Goal: Task Accomplishment & Management: Use online tool/utility

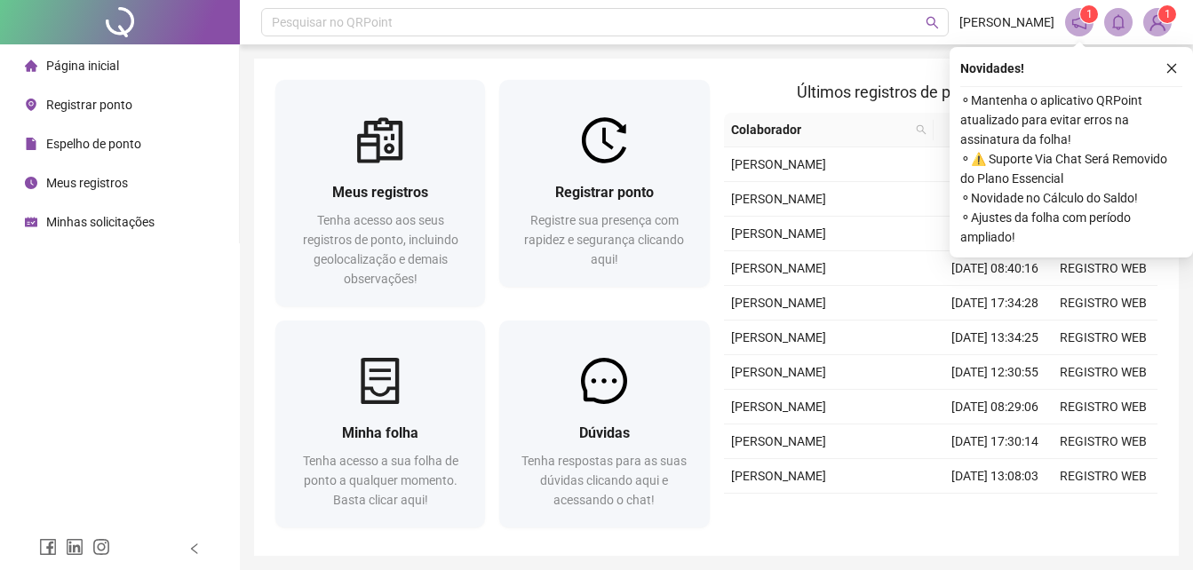
click at [89, 103] on span "Registrar ponto" at bounding box center [89, 105] width 86 height 14
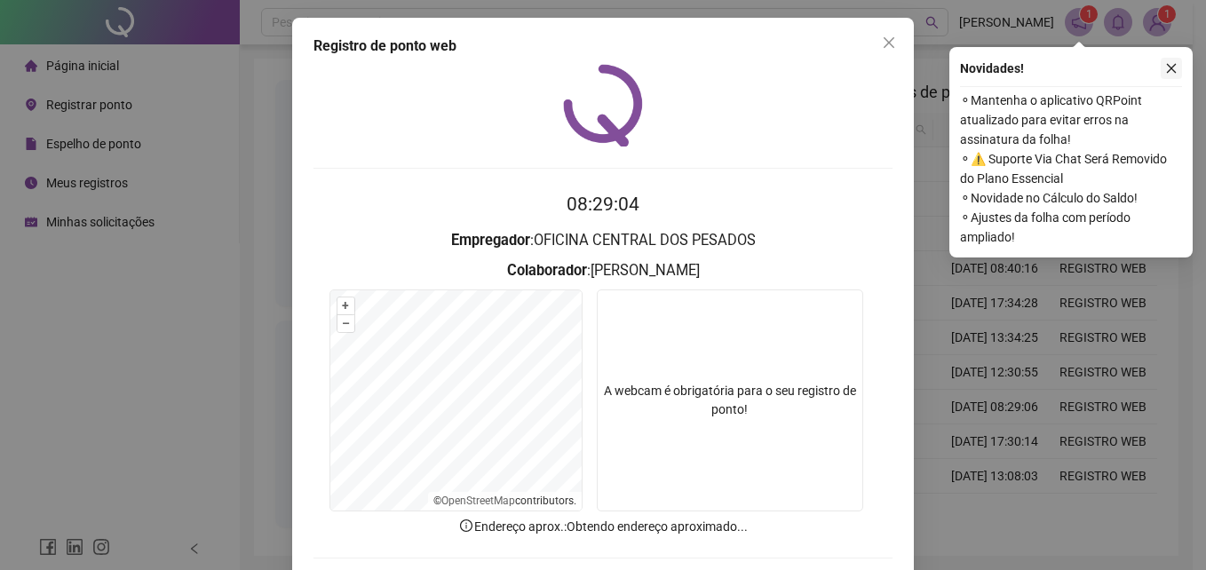
click at [1170, 67] on icon "close" at bounding box center [1171, 68] width 12 height 12
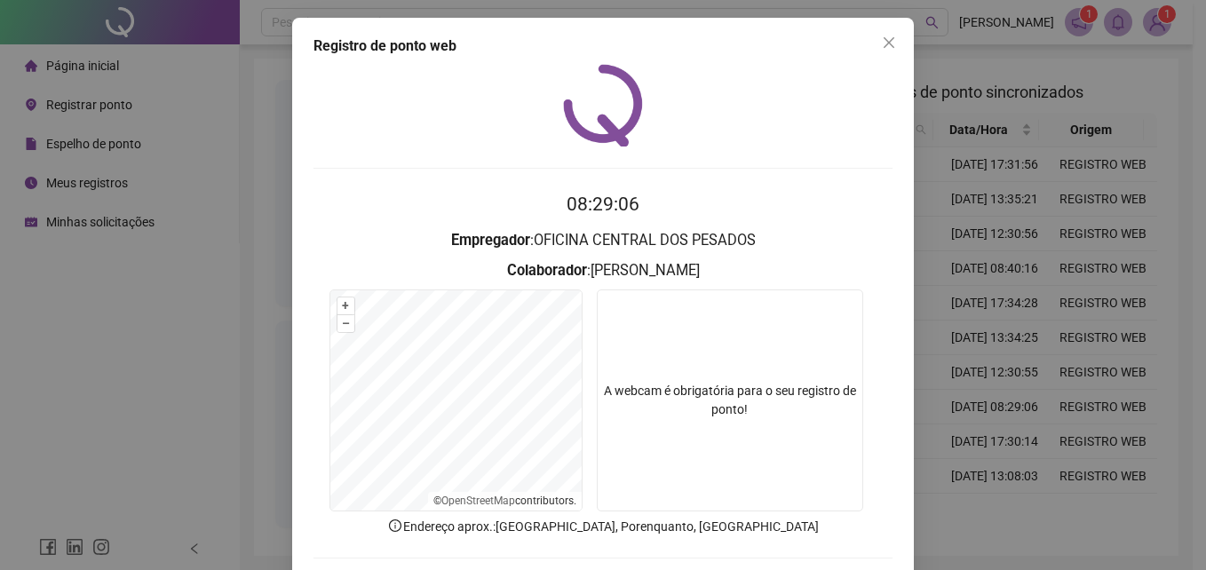
scroll to position [84, 0]
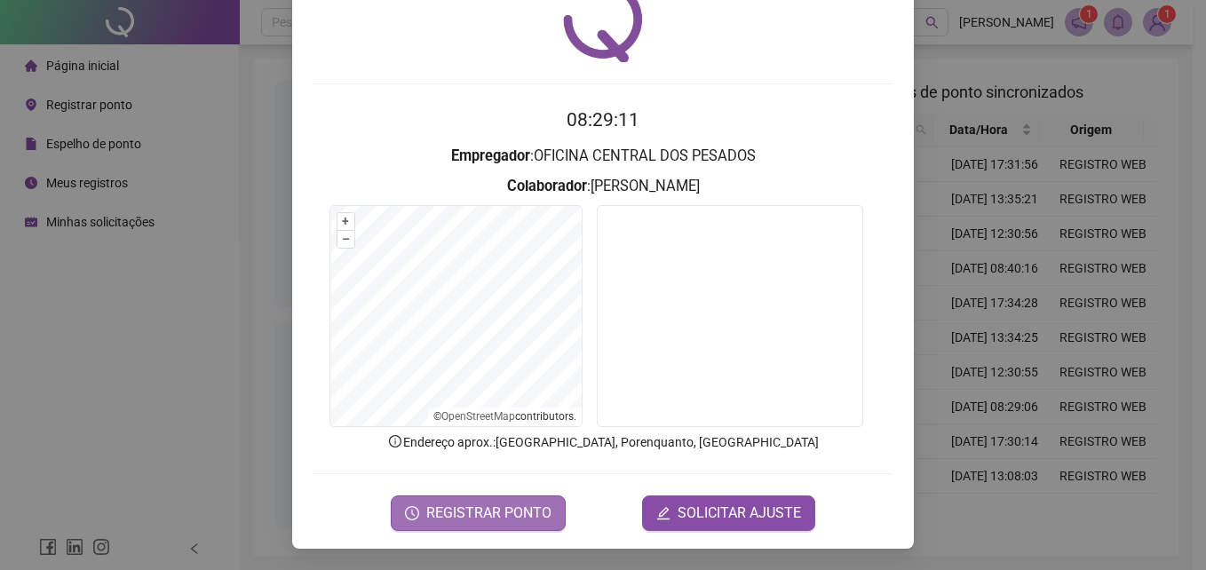
click at [476, 519] on span "REGISTRAR PONTO" at bounding box center [488, 513] width 125 height 21
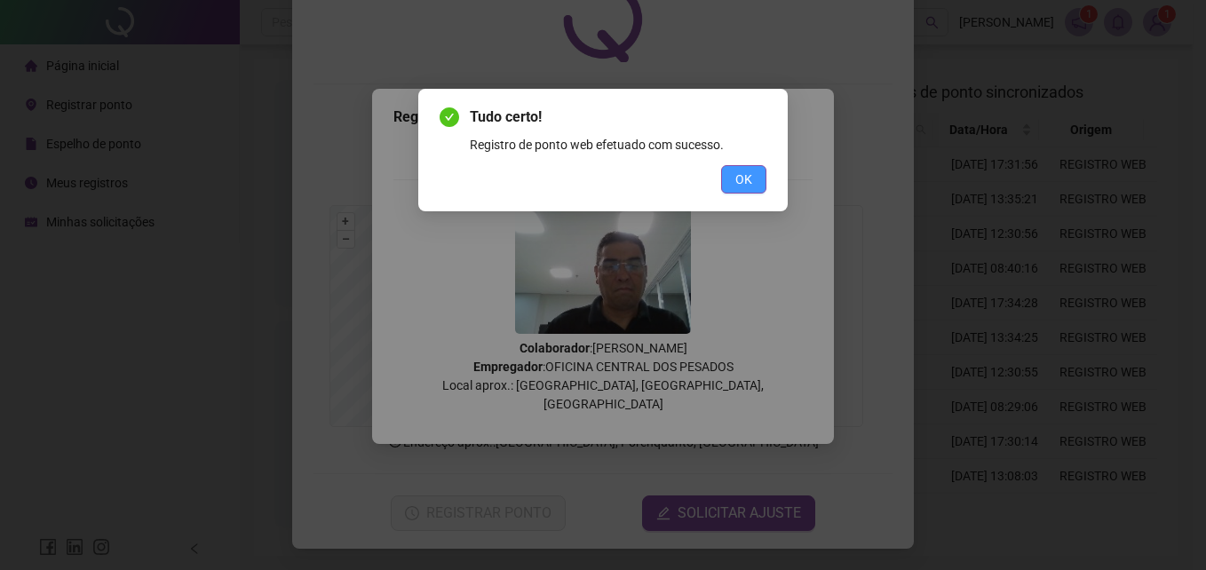
click at [750, 184] on span "OK" at bounding box center [743, 180] width 17 height 20
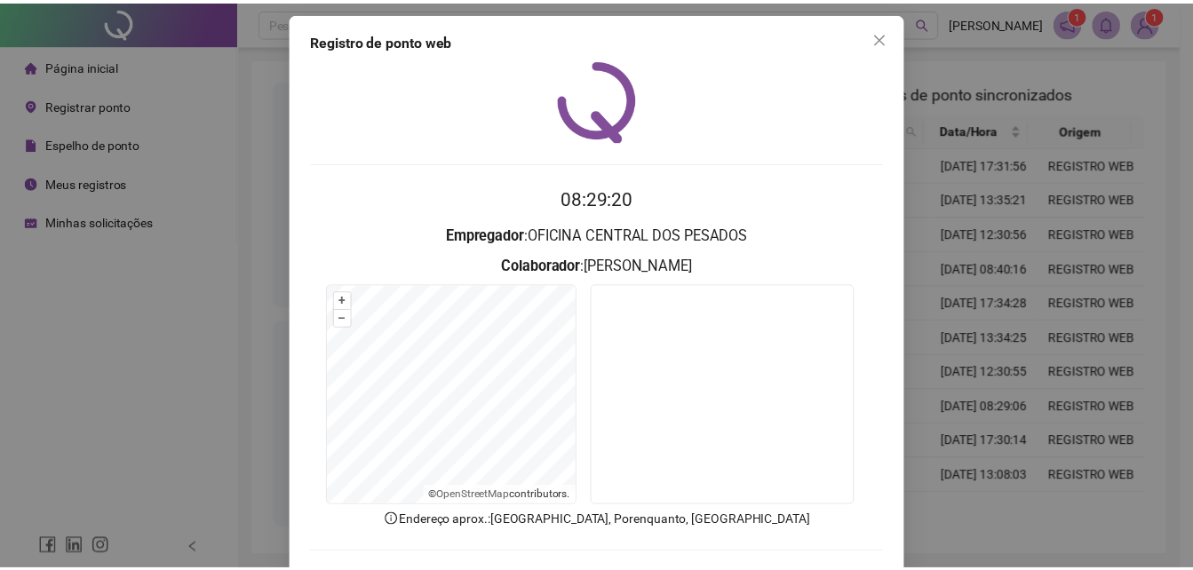
scroll to position [0, 0]
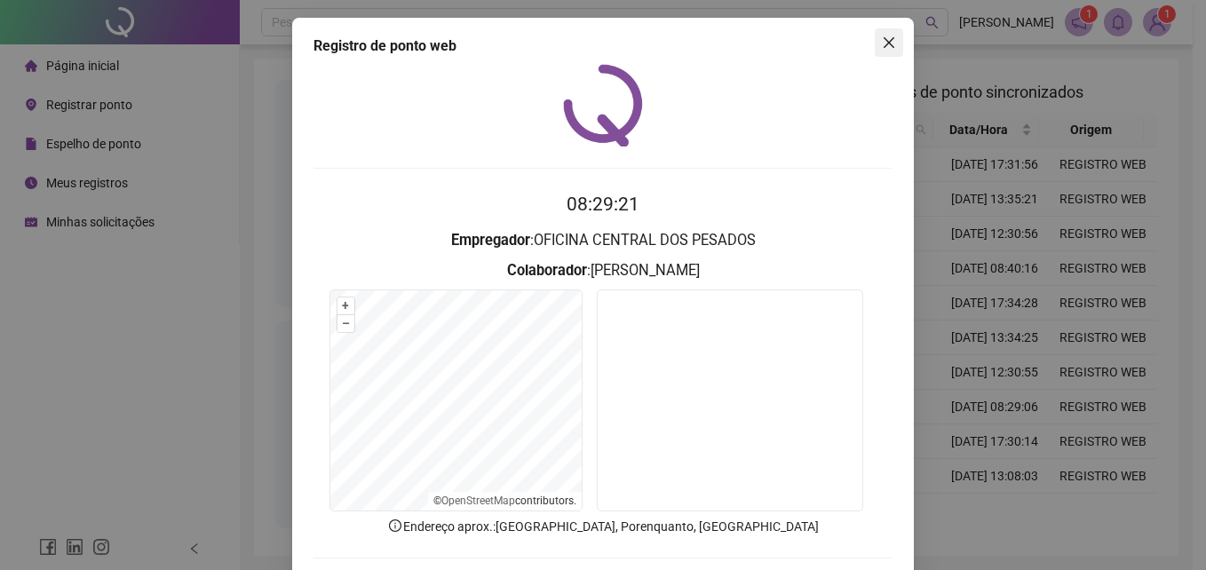
click at [882, 46] on icon "close" at bounding box center [889, 43] width 14 height 14
